Goal: Information Seeking & Learning: Learn about a topic

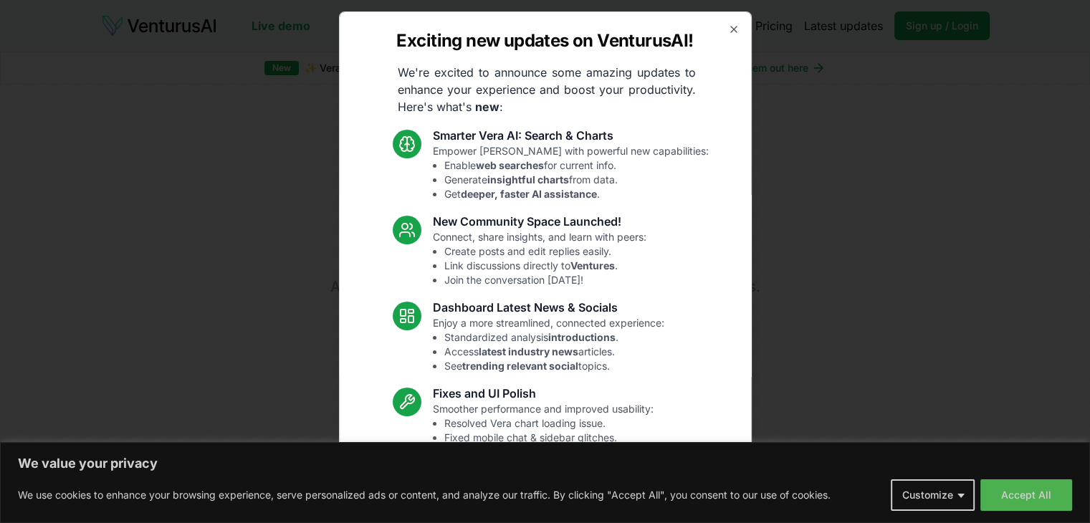
scroll to position [75, 0]
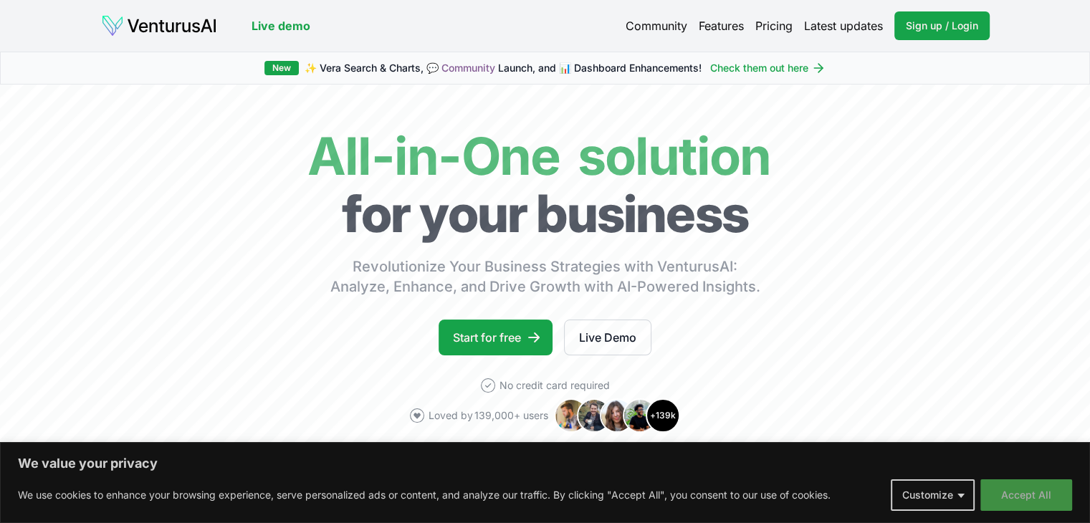
click at [1009, 489] on button "Accept All" at bounding box center [1027, 496] width 92 height 32
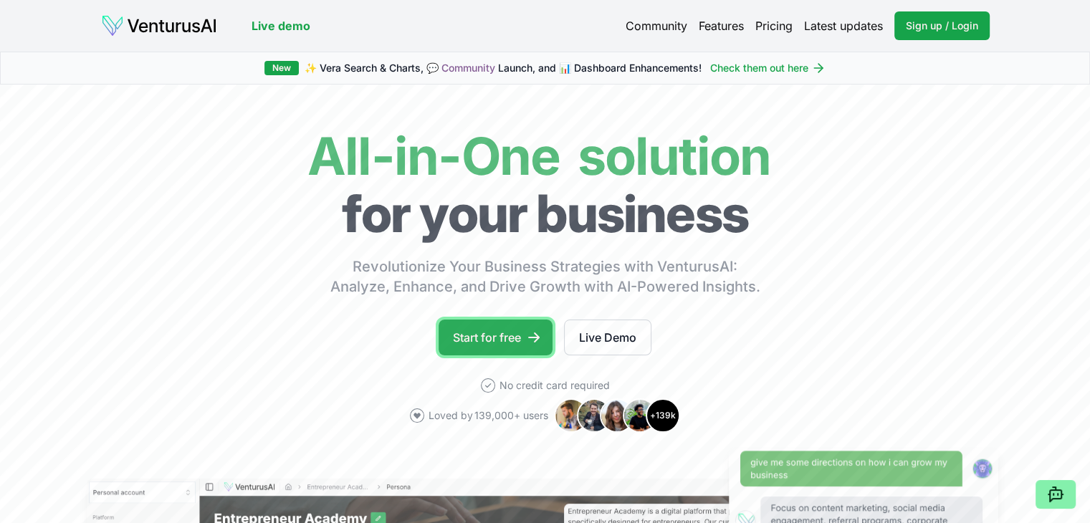
click at [502, 345] on link "Start for free" at bounding box center [496, 338] width 114 height 36
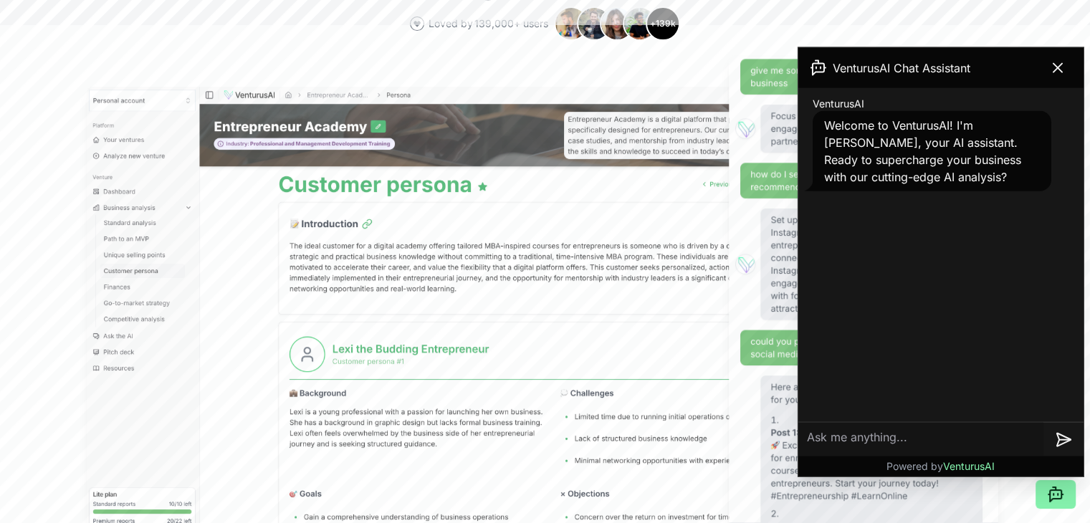
scroll to position [413, 0]
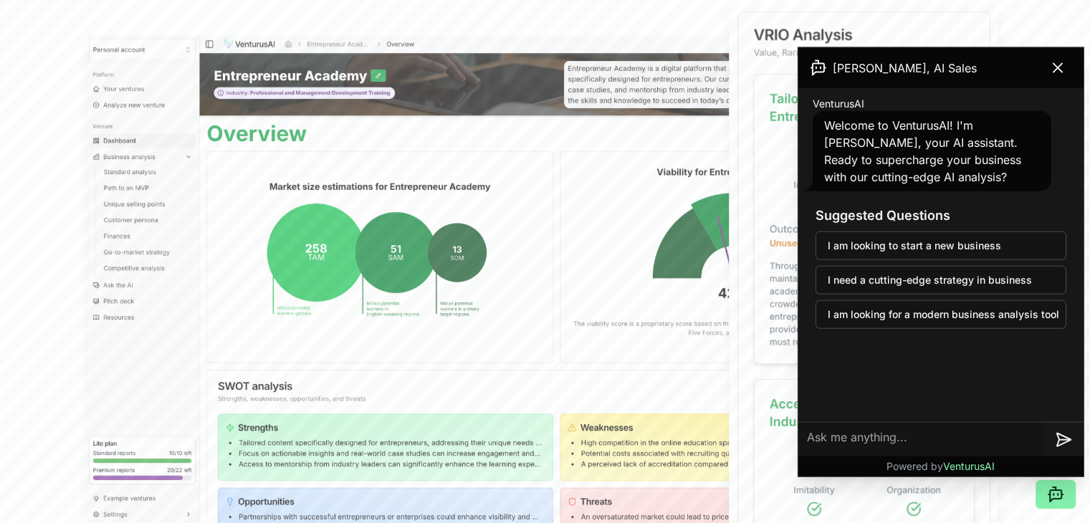
scroll to position [438, 0]
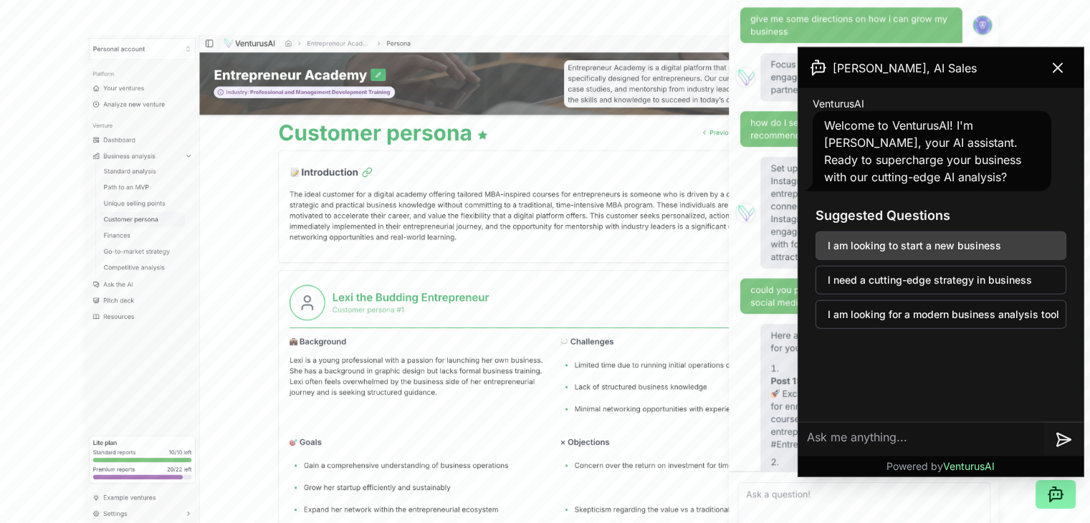
click at [897, 242] on button "I am looking to start a new business" at bounding box center [941, 246] width 251 height 29
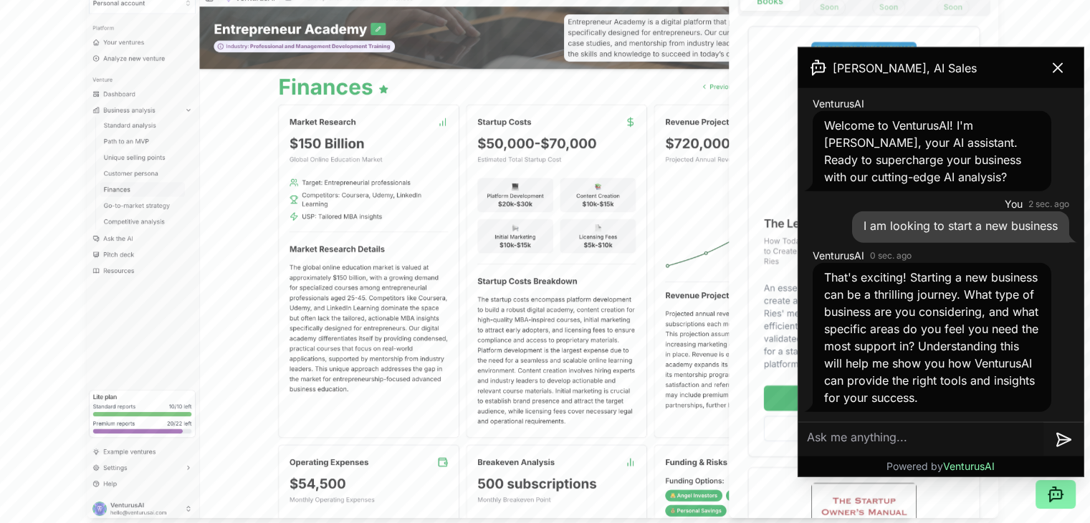
scroll to position [487, 0]
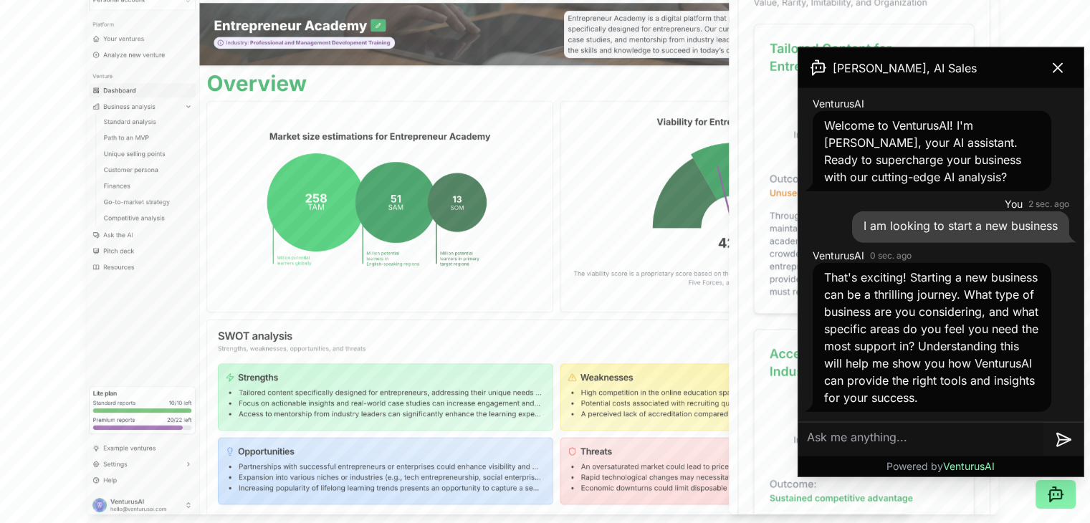
click at [869, 439] on textarea at bounding box center [921, 439] width 245 height 34
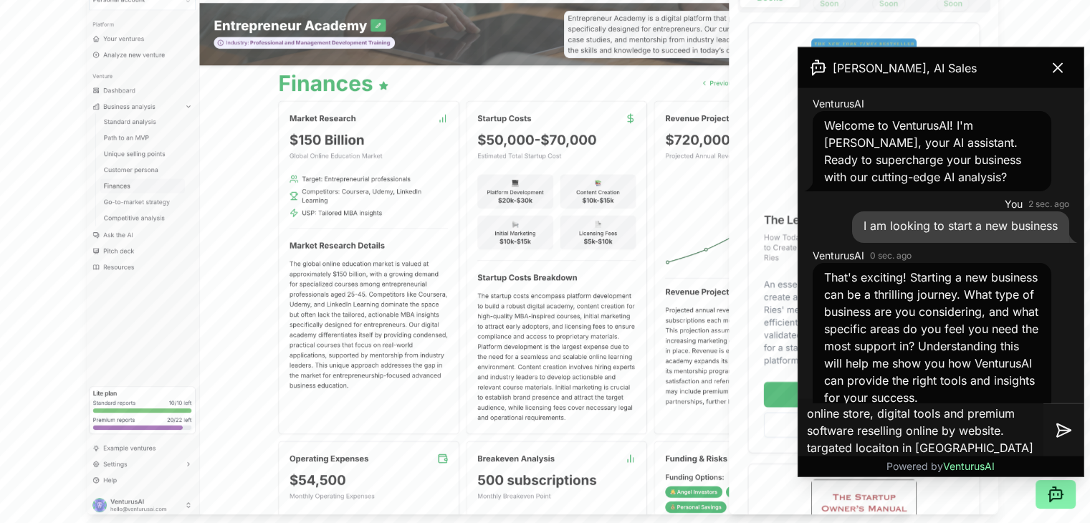
type textarea "online store, digital tools and premium software reselling online by website. t…"
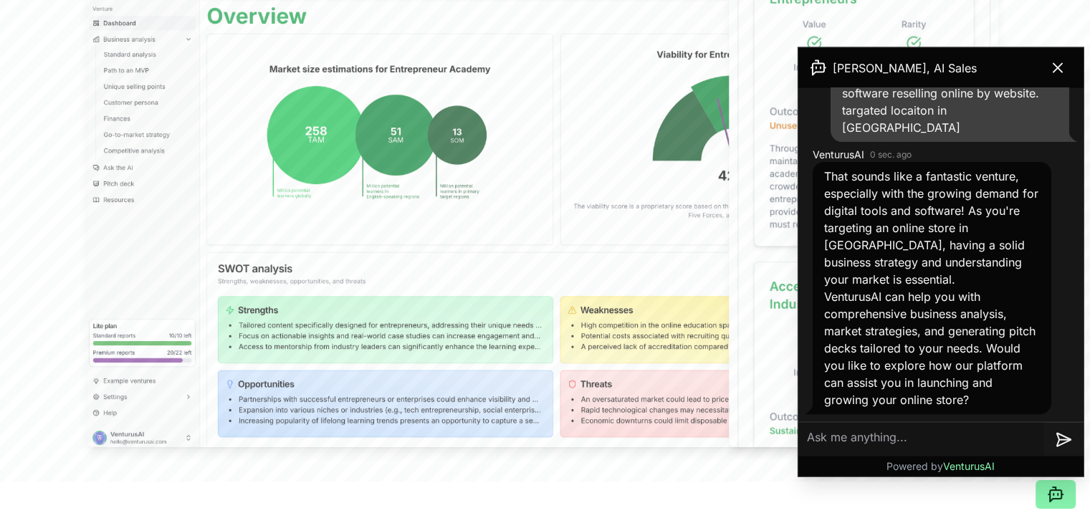
scroll to position [575, 0]
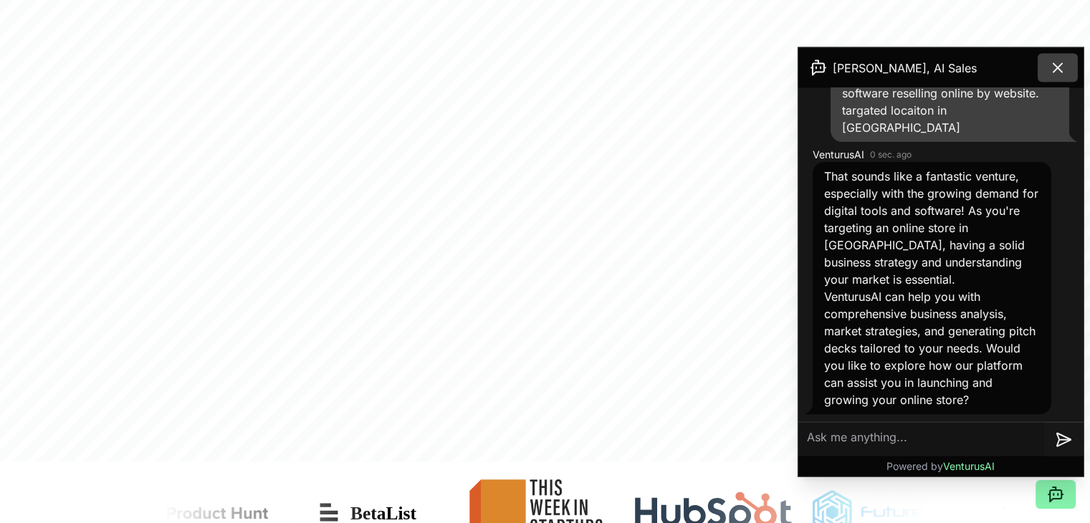
click at [1061, 77] on button at bounding box center [1058, 68] width 40 height 29
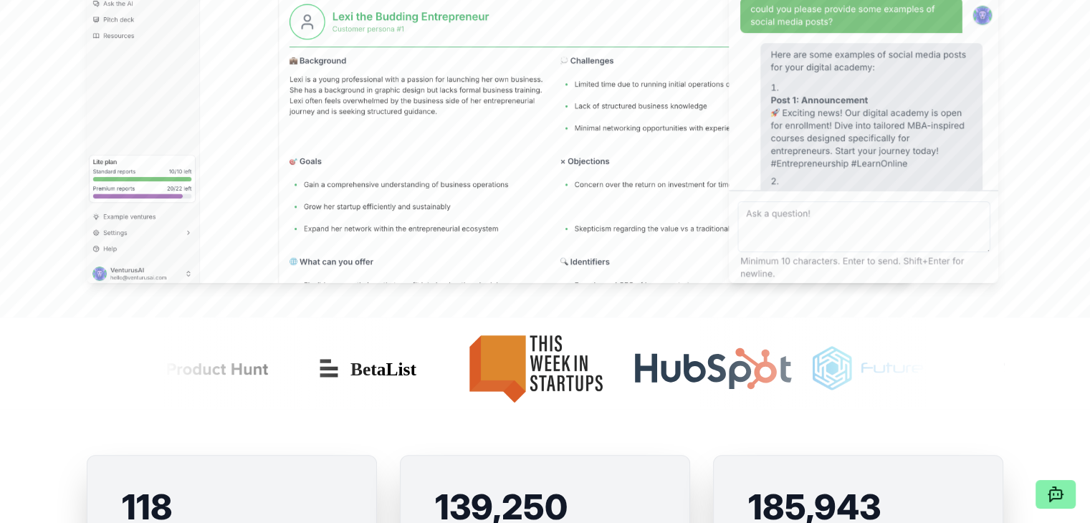
scroll to position [720, 0]
click at [802, 371] on img at bounding box center [893, 369] width 183 height 92
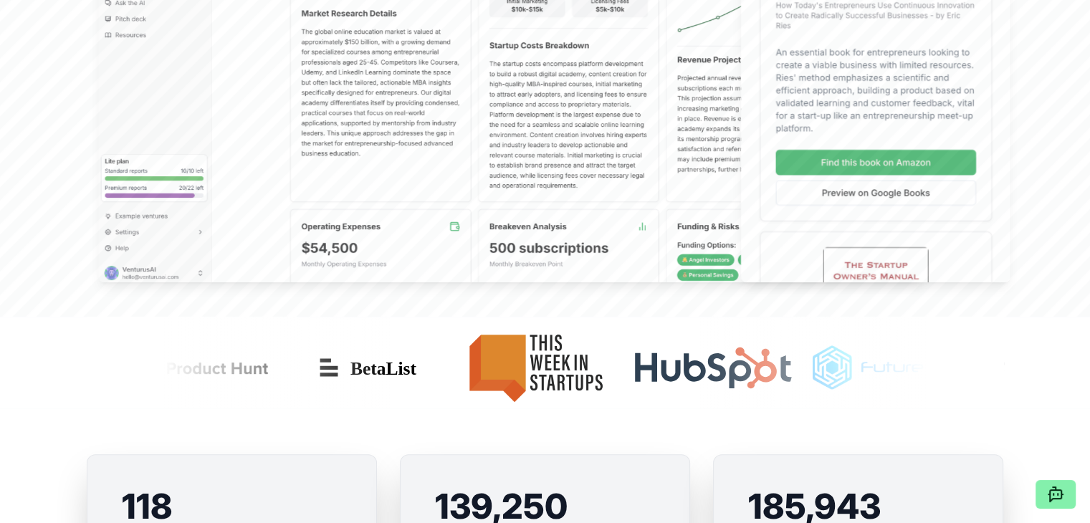
scroll to position [0, 0]
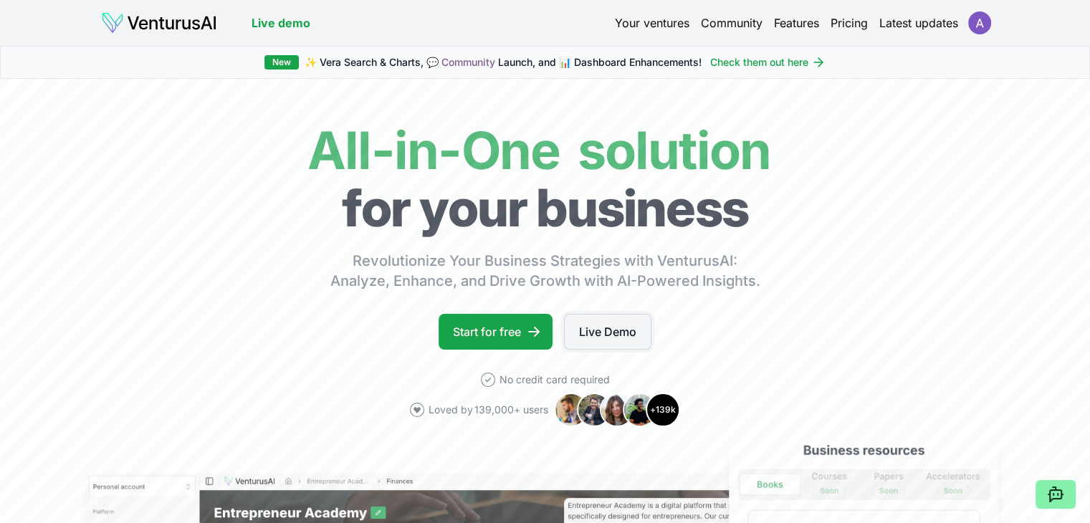
click at [596, 322] on link "Live Demo" at bounding box center [607, 332] width 87 height 36
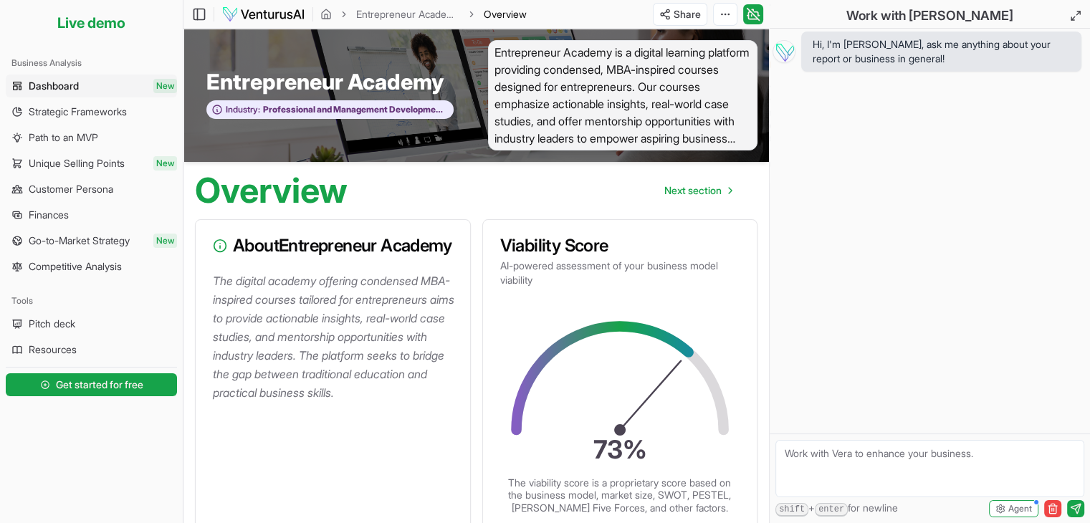
click at [61, 87] on span "Dashboard" at bounding box center [54, 86] width 50 height 14
click at [87, 390] on span "Get started for free" at bounding box center [99, 385] width 87 height 14
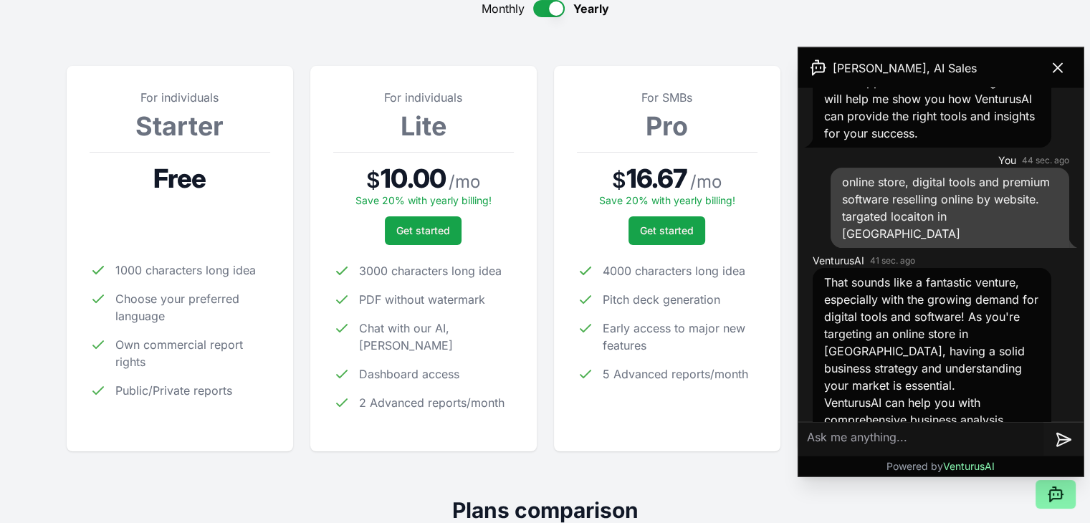
scroll to position [371, 0]
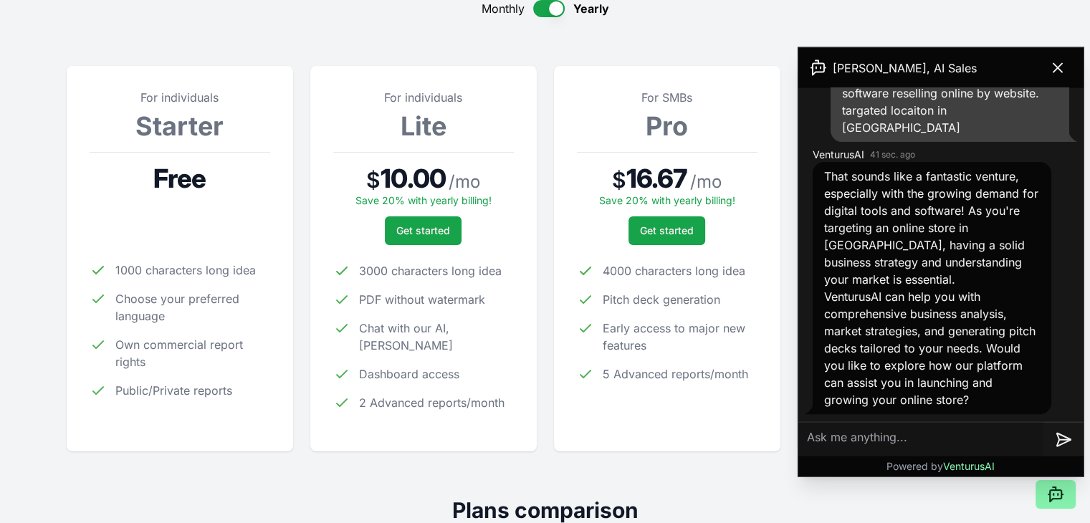
click at [224, 290] on ul "1000 characters long idea Choose your preferred language Own commercial report …" at bounding box center [180, 331] width 181 height 138
click at [169, 287] on ul "1000 characters long idea Choose your preferred language Own commercial report …" at bounding box center [180, 331] width 181 height 138
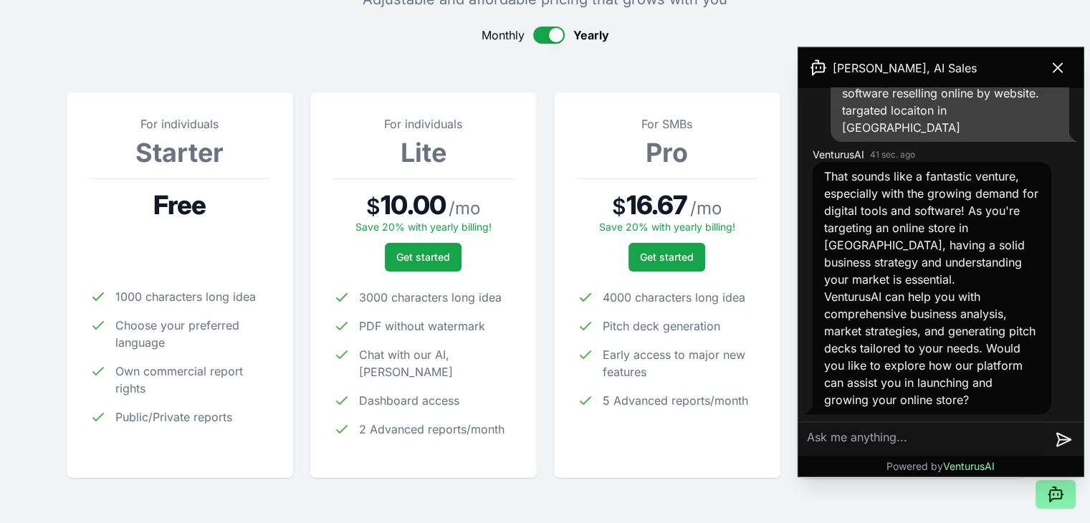
scroll to position [0, 0]
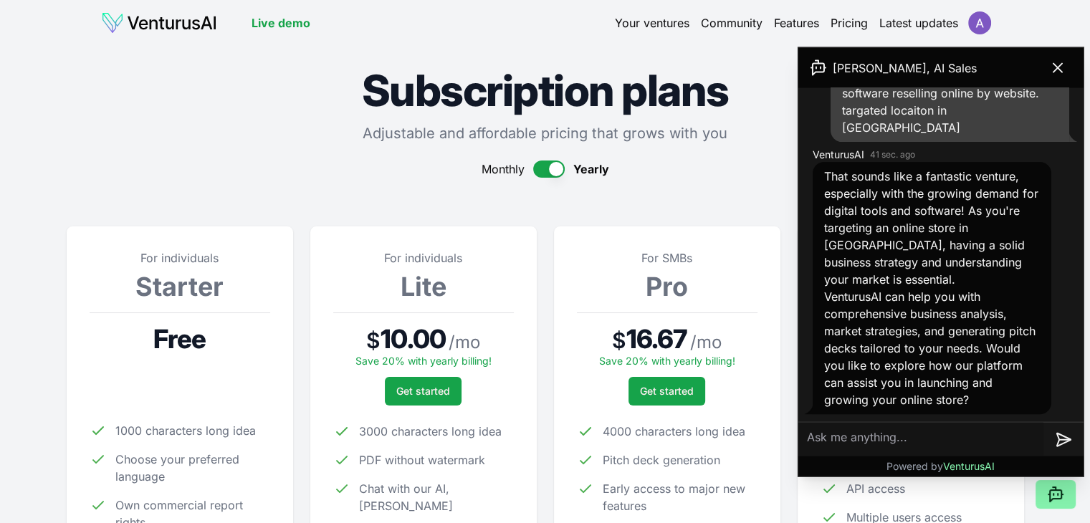
click at [293, 27] on link "Live demo" at bounding box center [281, 22] width 59 height 17
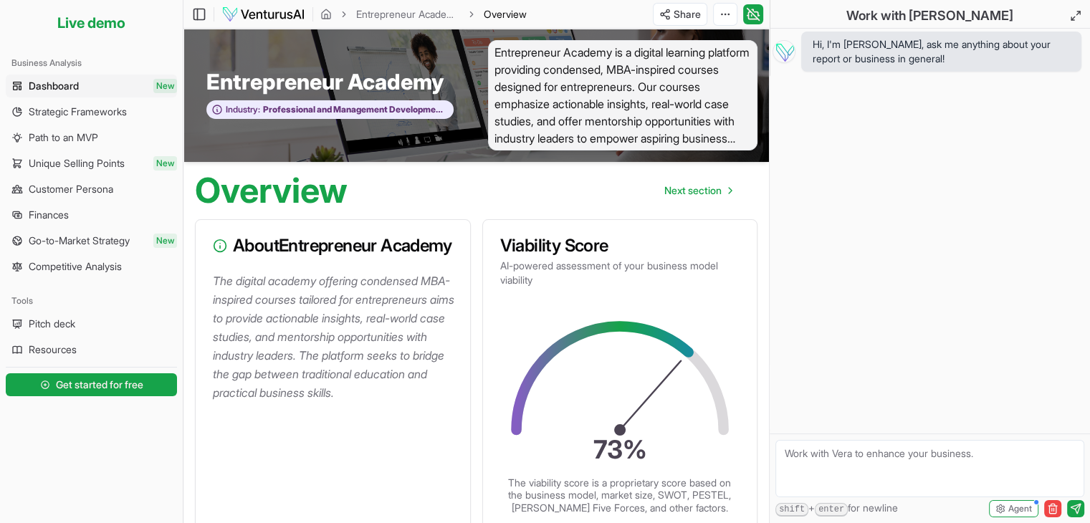
click at [83, 77] on link "Dashboard New" at bounding box center [91, 86] width 171 height 23
click at [87, 107] on span "Strategic Frameworks" at bounding box center [78, 112] width 98 height 14
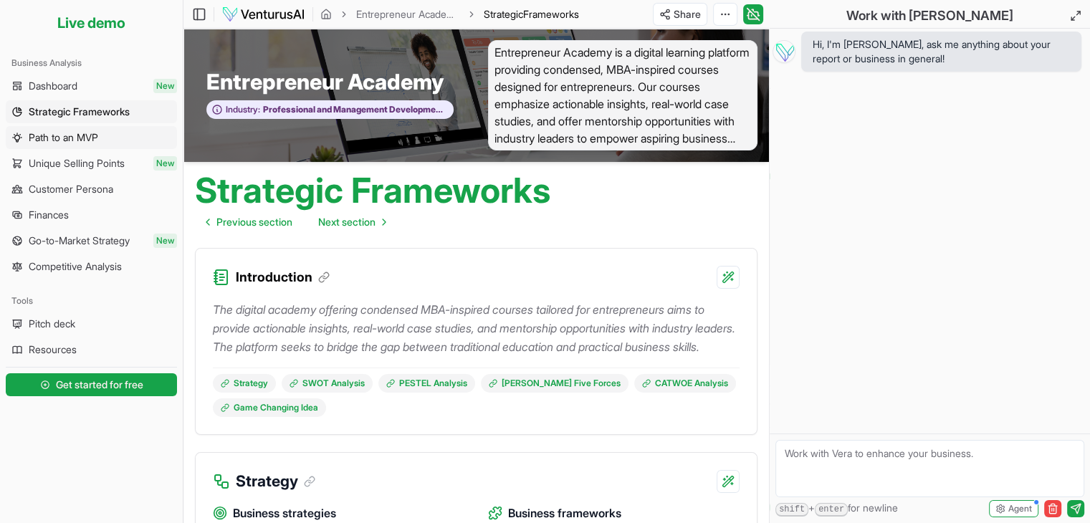
click at [82, 135] on span "Path to an MVP" at bounding box center [64, 137] width 70 height 14
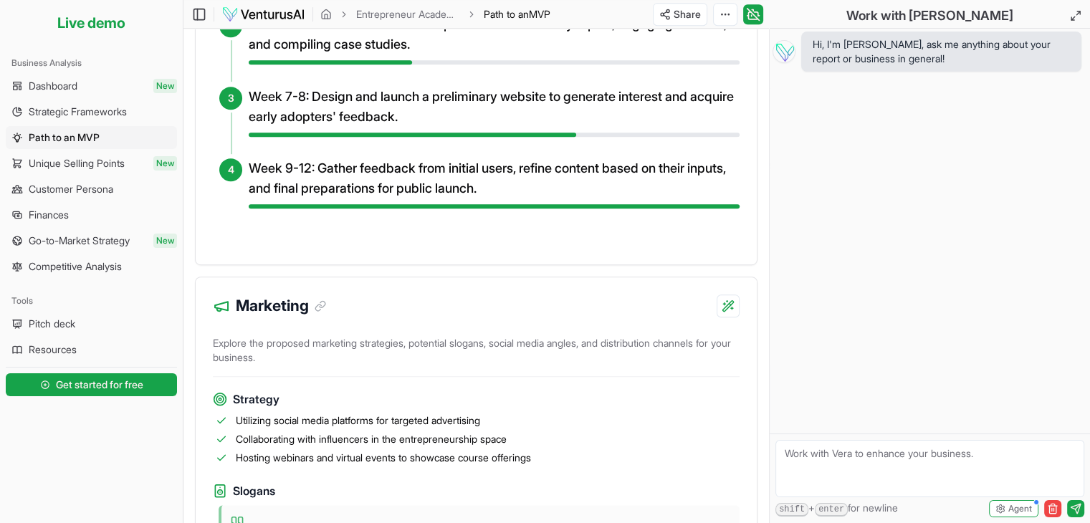
scroll to position [817, 0]
